Goal: Find specific page/section: Find specific page/section

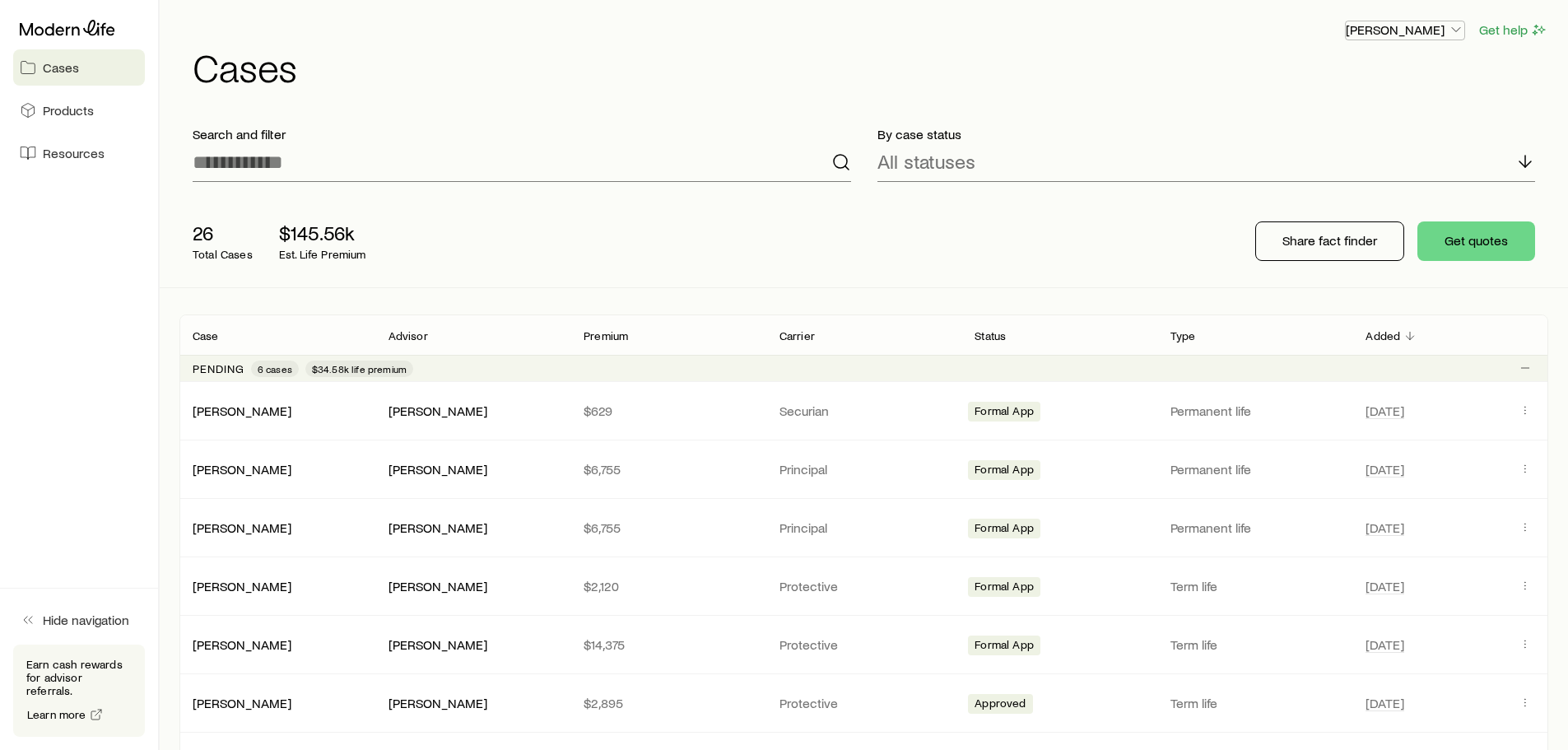
click at [1377, 33] on p "[PERSON_NAME]" at bounding box center [1404, 30] width 118 height 17
click at [1377, 33] on p "[PERSON_NAME]" at bounding box center [1404, 30] width 118 height 17
click at [1382, 23] on p "[PERSON_NAME]" at bounding box center [1404, 30] width 118 height 17
drag, startPoint x: 514, startPoint y: 11, endPoint x: 225, endPoint y: 14, distance: 289.0
click at [512, 11] on div "[PERSON_NAME] Get help Cases" at bounding box center [863, 53] width 1368 height 106
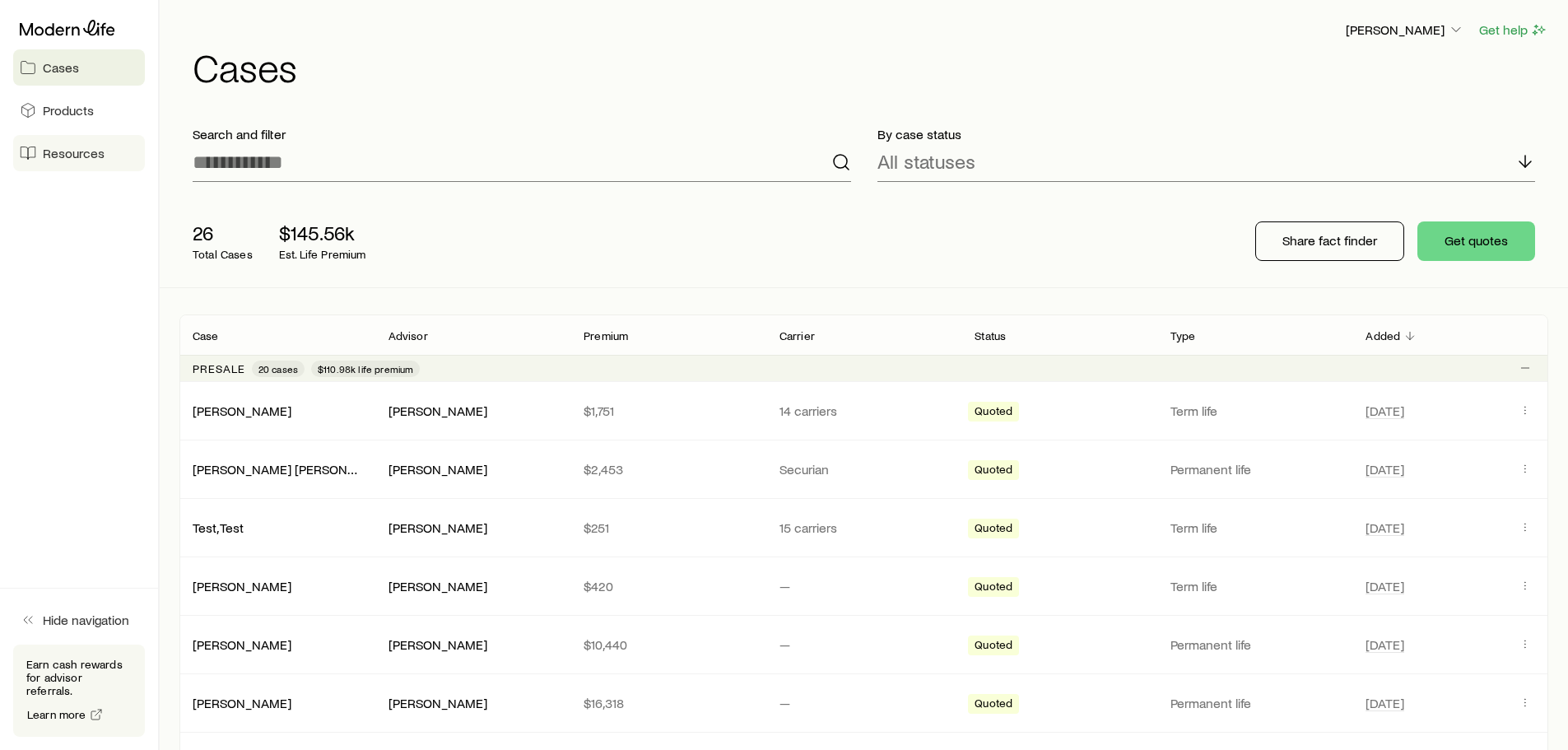
click at [65, 162] on link "Resources" at bounding box center [79, 152] width 132 height 36
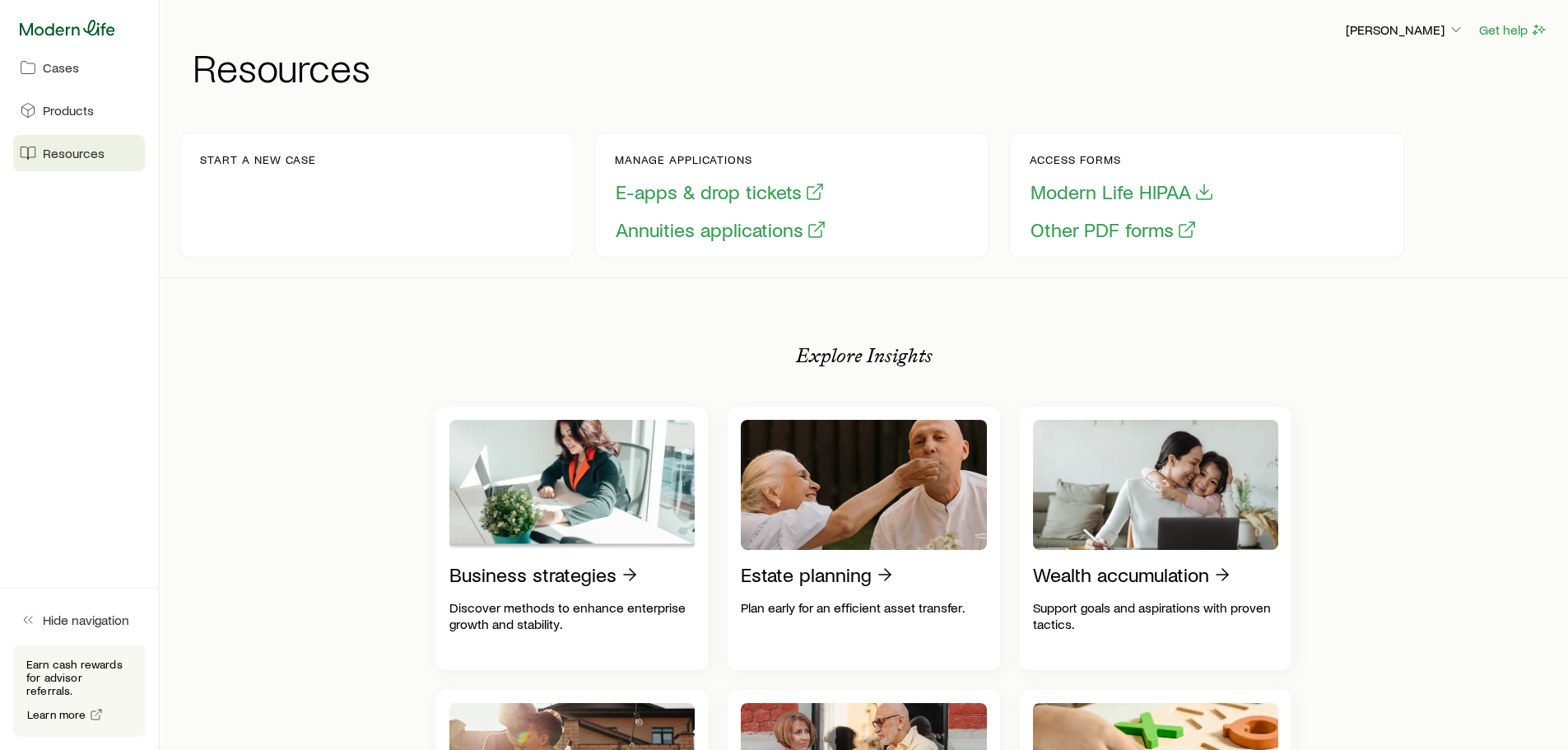
click at [45, 23] on icon at bounding box center [67, 28] width 96 height 17
